Goal: Task Accomplishment & Management: Use online tool/utility

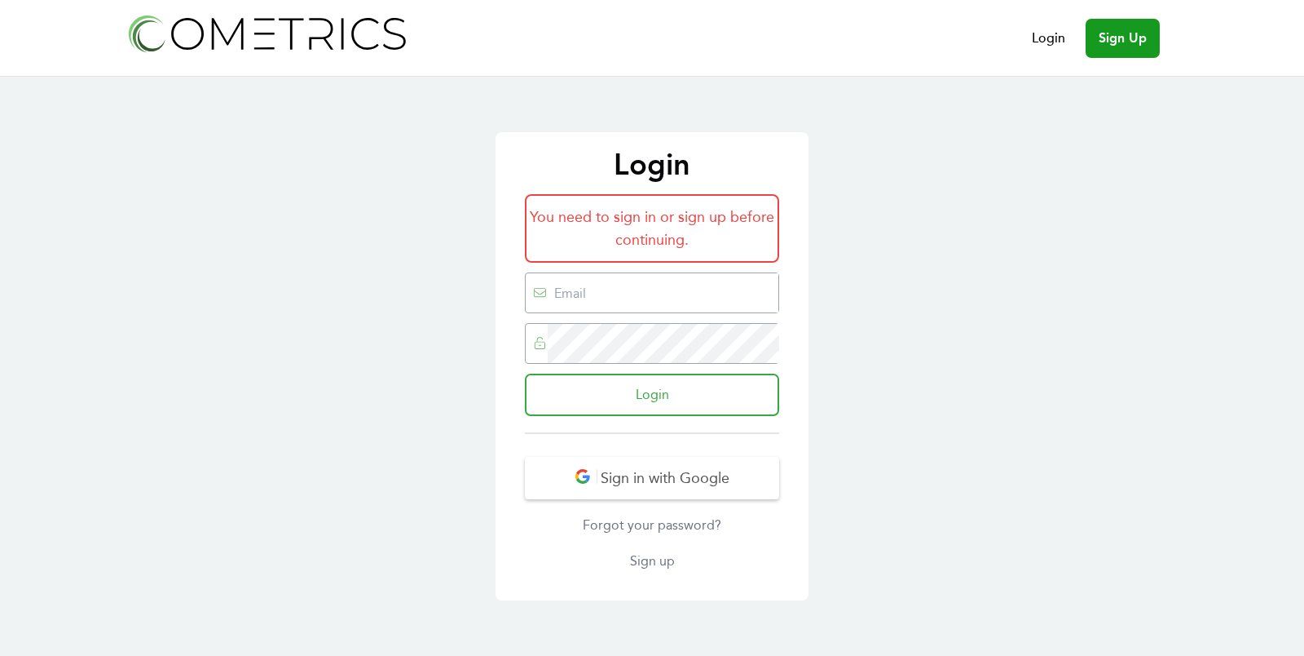
type input "ed@cometrics.io"
click at [662, 389] on input "Login" at bounding box center [652, 394] width 254 height 42
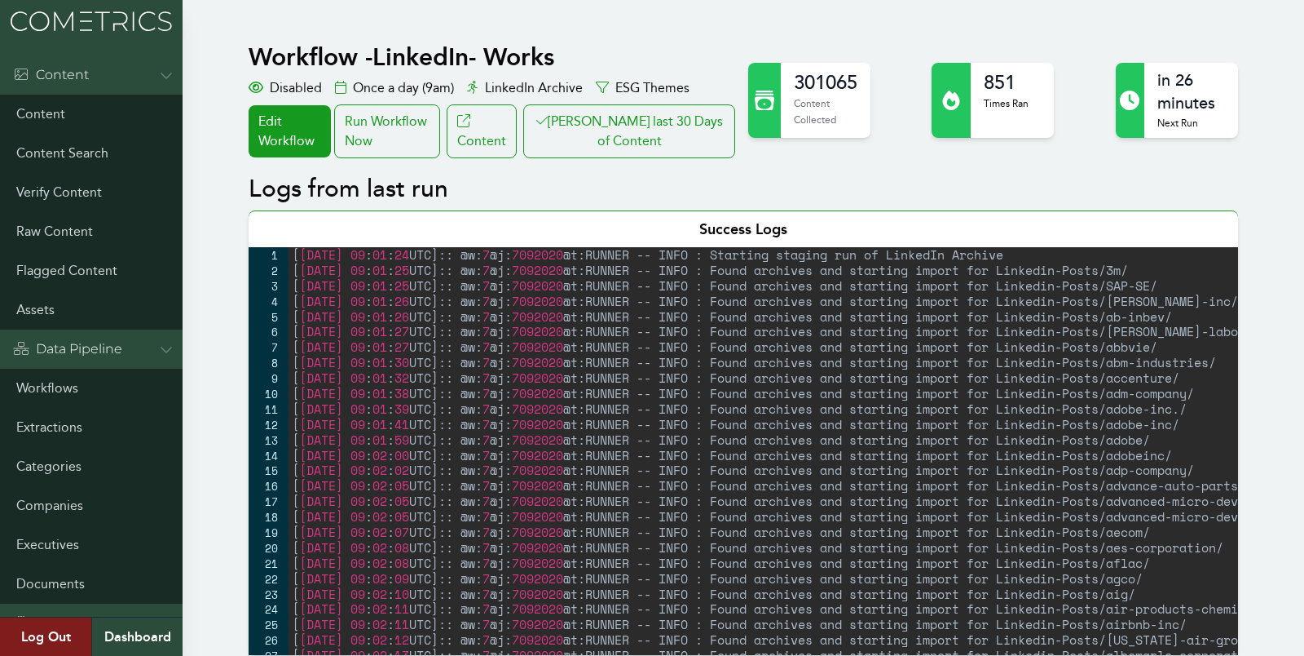
drag, startPoint x: 644, startPoint y: 90, endPoint x: 645, endPoint y: 99, distance: 9.0
click at [644, 91] on div "ESG Themes" at bounding box center [643, 88] width 94 height 20
click at [652, 125] on button "Clair last 30 Days of Content" at bounding box center [629, 131] width 212 height 54
click at [378, 116] on div "Run Workflow Now" at bounding box center [387, 131] width 106 height 54
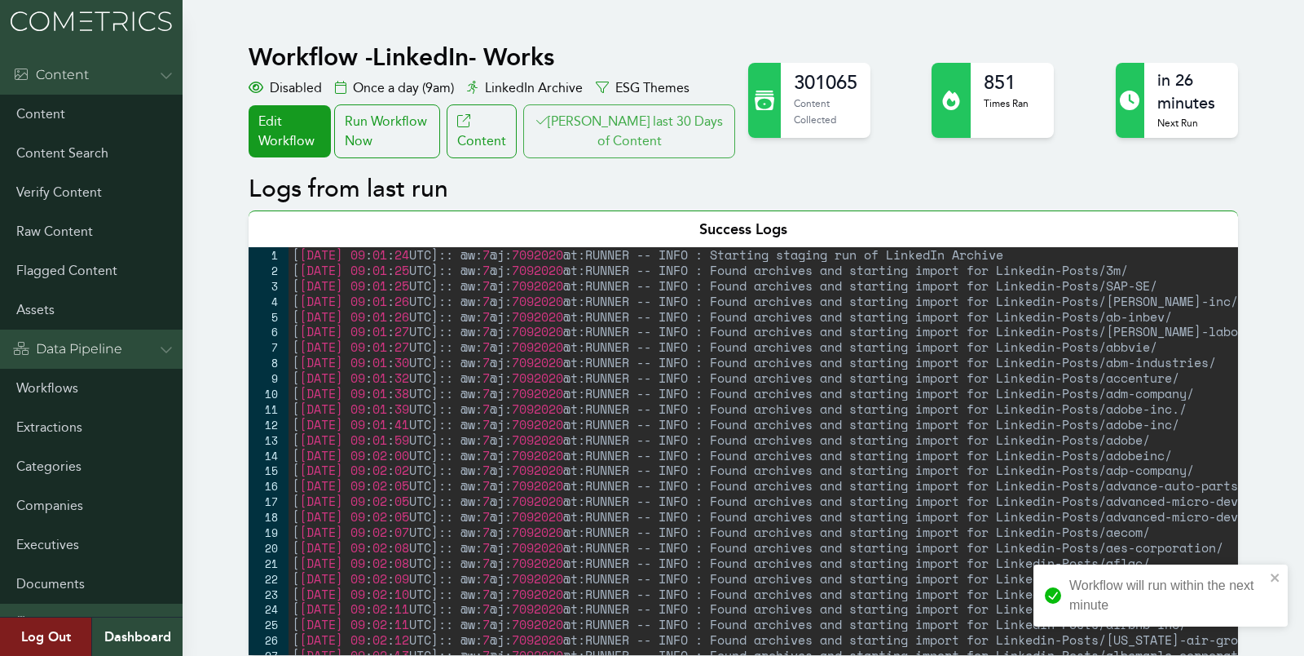
click at [656, 134] on button "Clair last 30 Days of Content" at bounding box center [629, 131] width 212 height 54
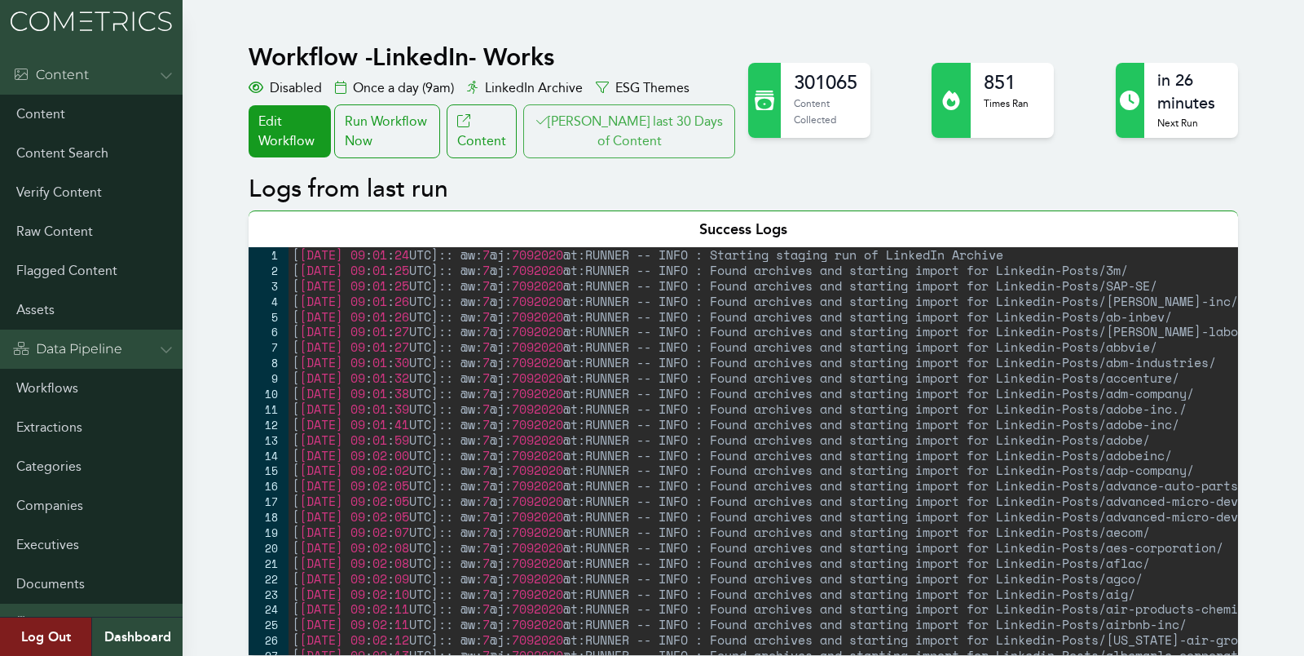
click at [652, 150] on button "Clair last 30 Days of Content" at bounding box center [629, 131] width 212 height 54
click at [55, 467] on link "Categories" at bounding box center [91, 466] width 183 height 39
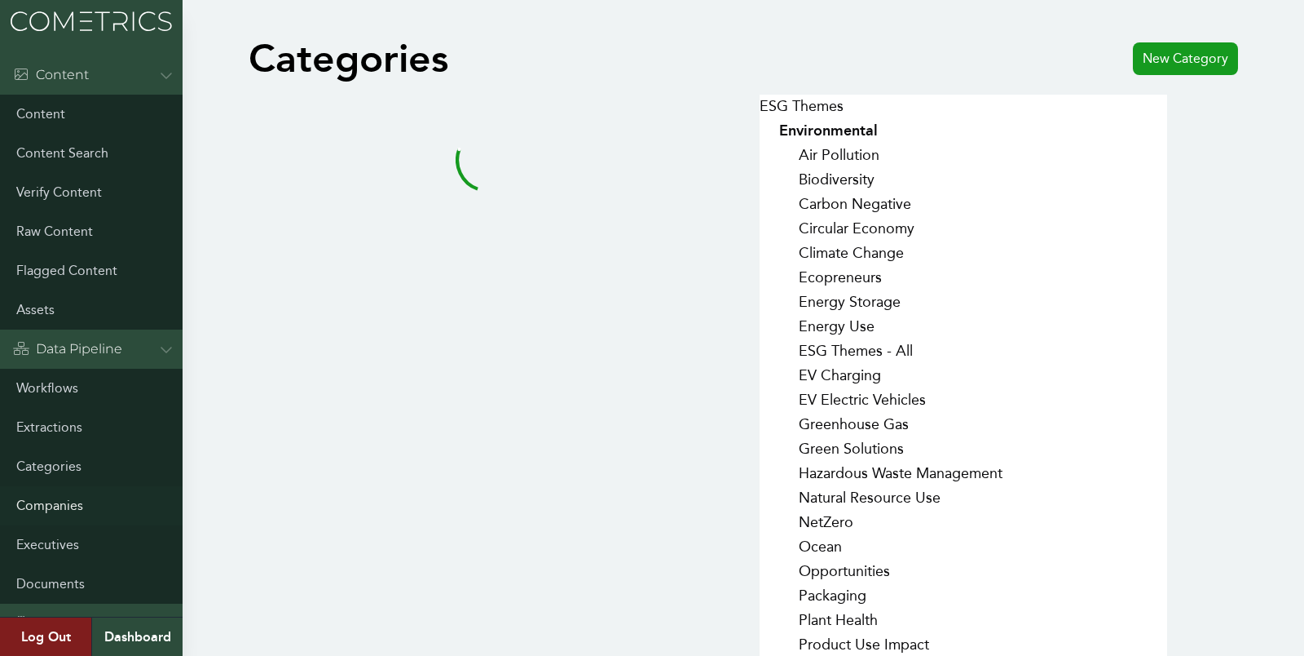
click at [55, 492] on link "Companies" at bounding box center [91, 505] width 183 height 39
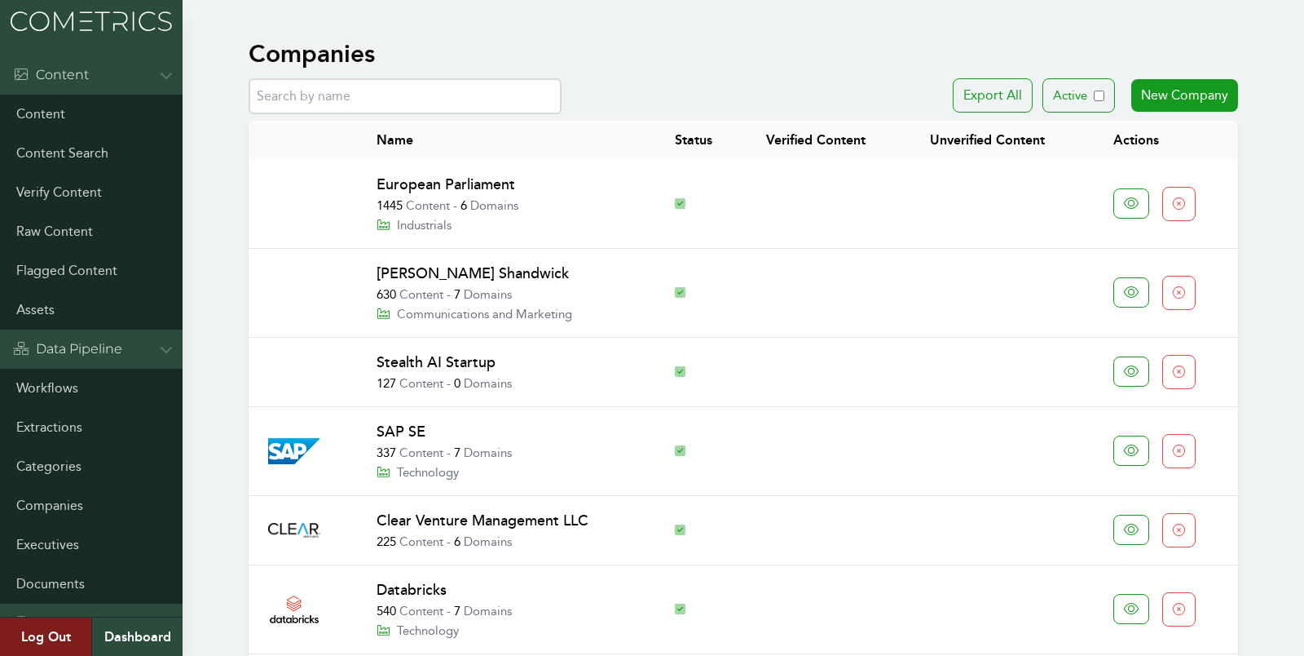
click at [391, 182] on link "European Parliament" at bounding box center [446, 184] width 139 height 18
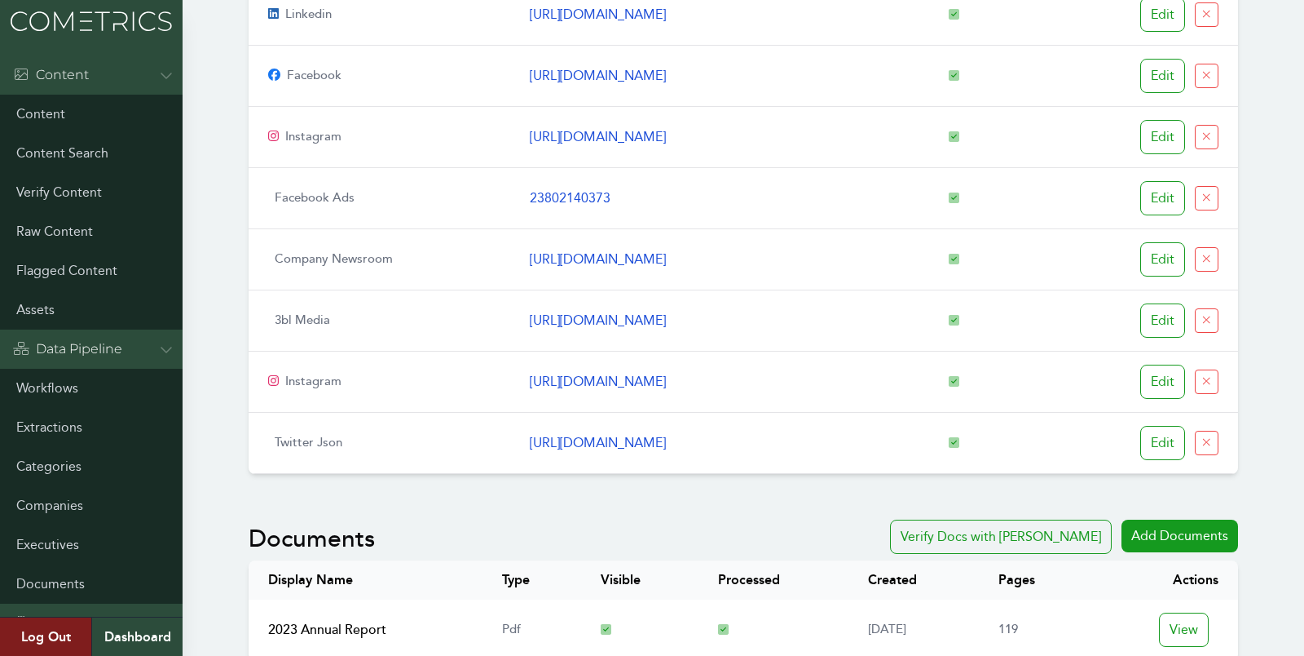
scroll to position [455, 0]
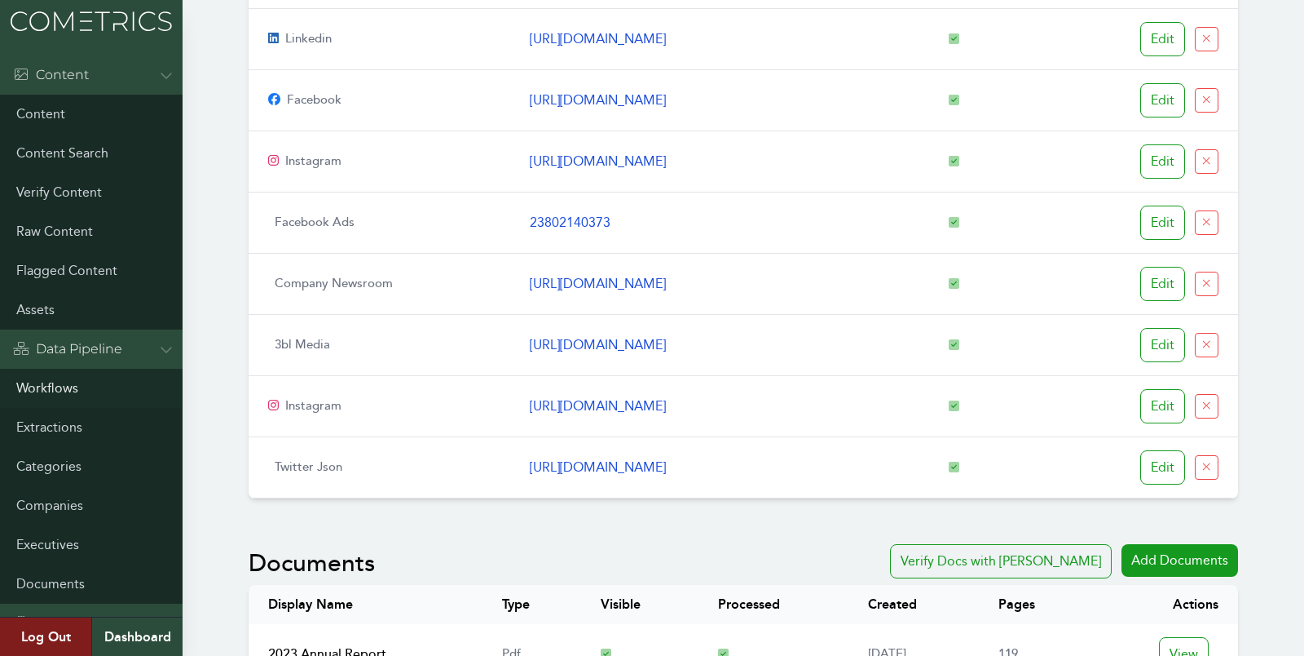
click at [64, 379] on link "Workflows" at bounding box center [91, 388] width 183 height 39
